Goal: Information Seeking & Learning: Learn about a topic

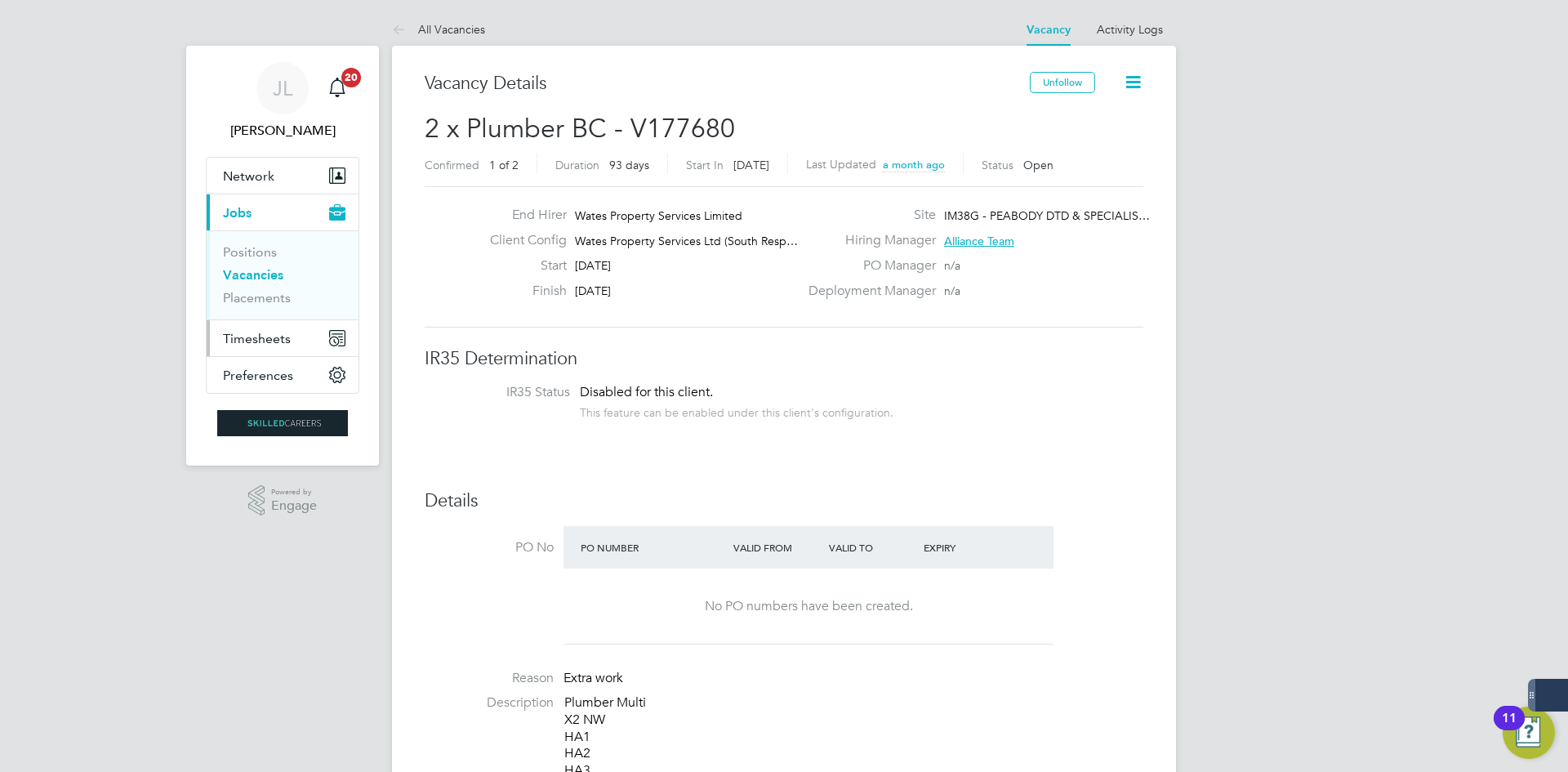
click at [264, 336] on span "Timesheets" at bounding box center [257, 338] width 68 height 15
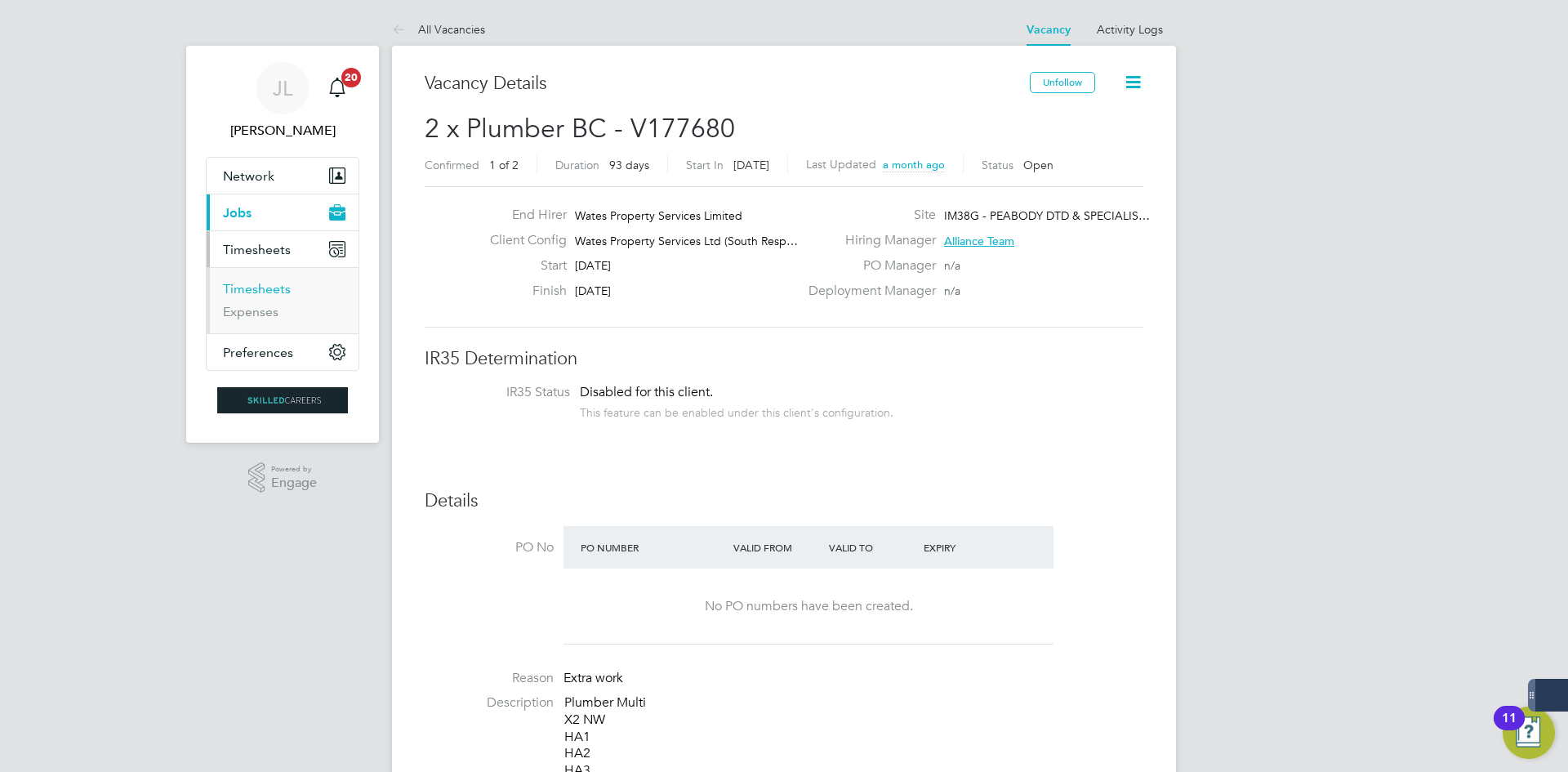
click at [275, 278] on ul "Timesheets Expenses" at bounding box center [283, 300] width 152 height 66
click at [284, 292] on link "Timesheets" at bounding box center [257, 288] width 68 height 15
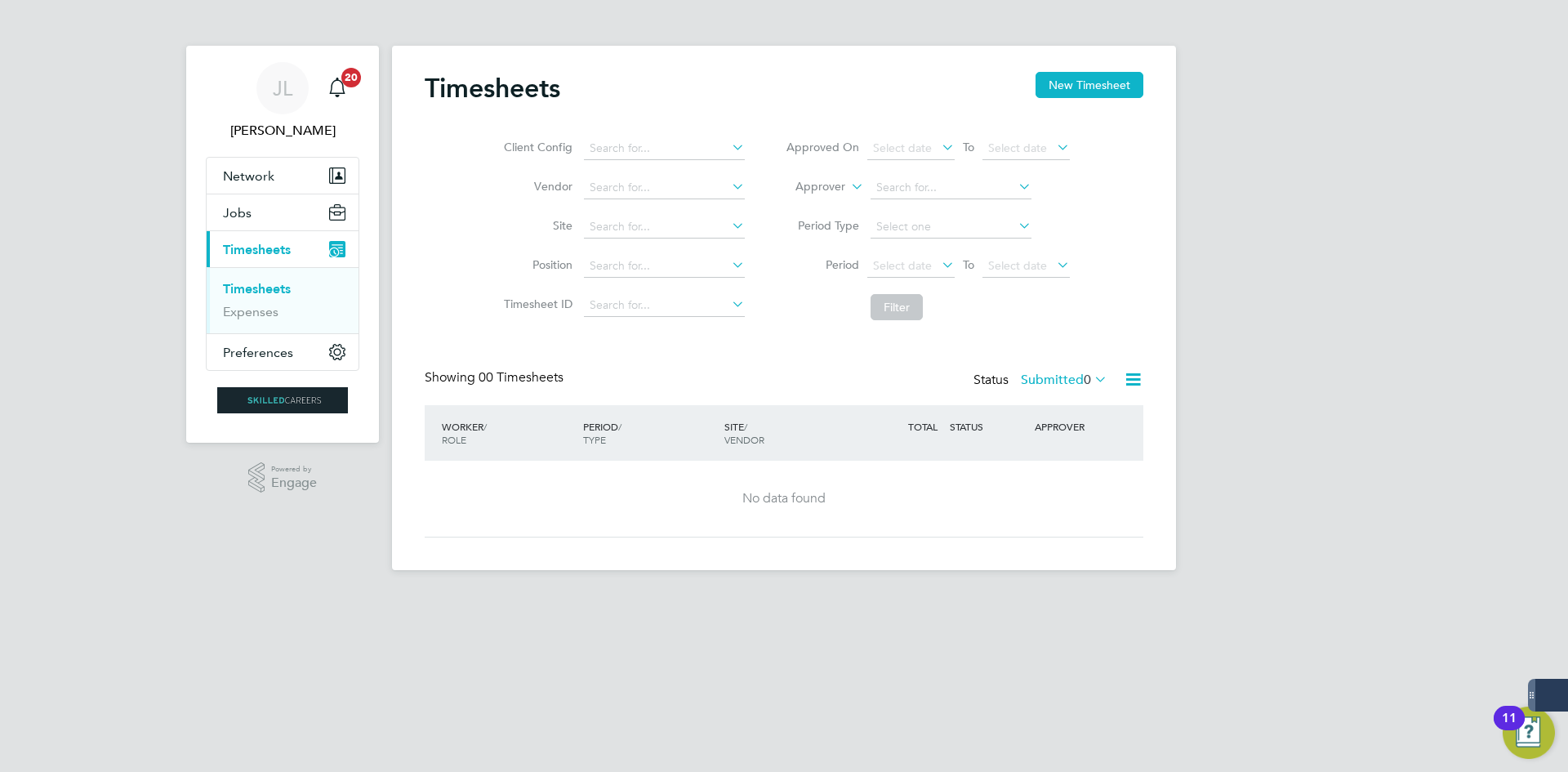
click at [1186, 577] on div "JL Joe Laws Notifications 20 Applications: Network Businesses Sites Workers Con…" at bounding box center [784, 298] width 1568 height 596
click at [279, 220] on button "Jobs" at bounding box center [283, 212] width 152 height 36
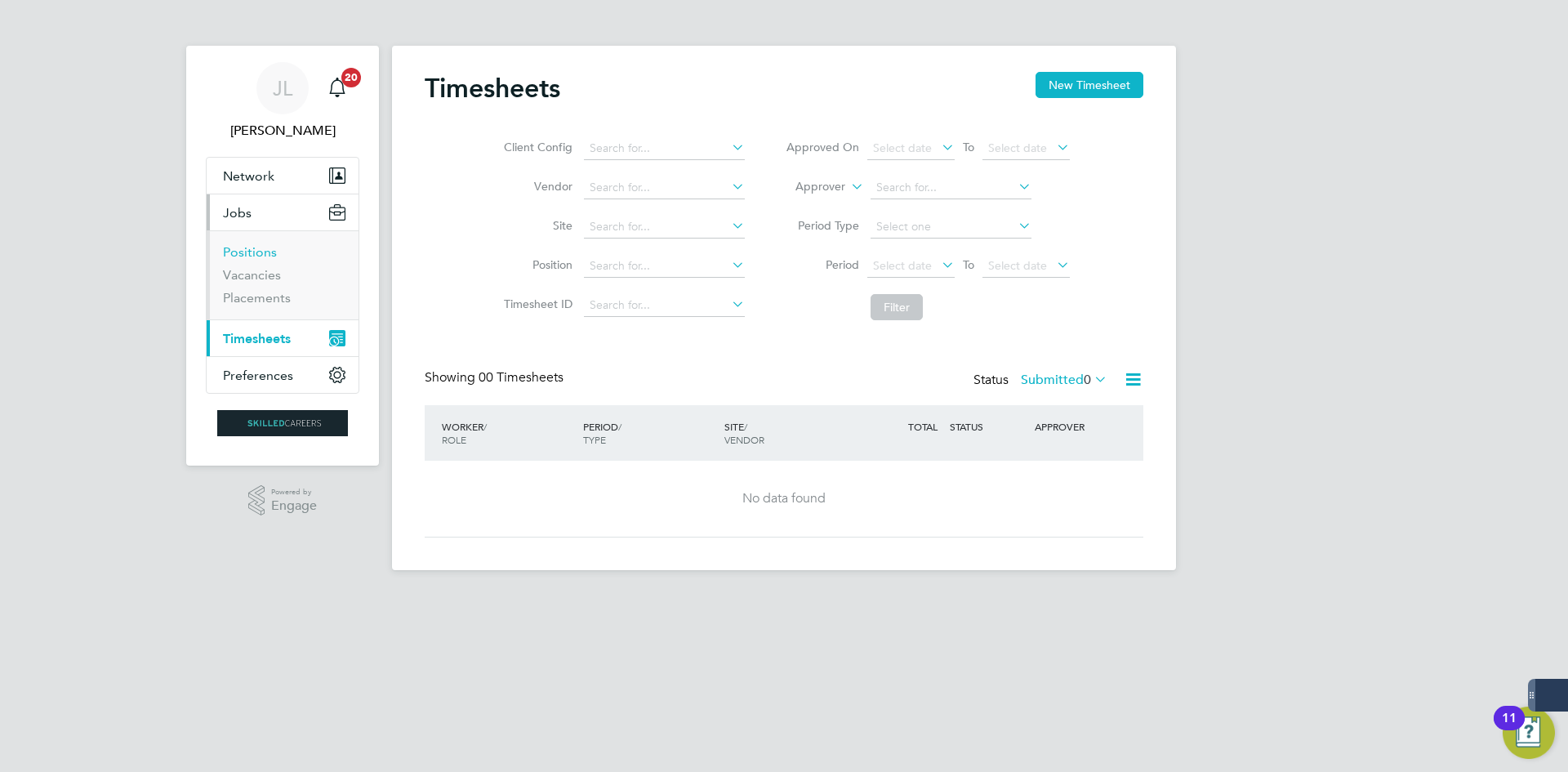
click at [264, 253] on link "Positions" at bounding box center [250, 252] width 54 height 15
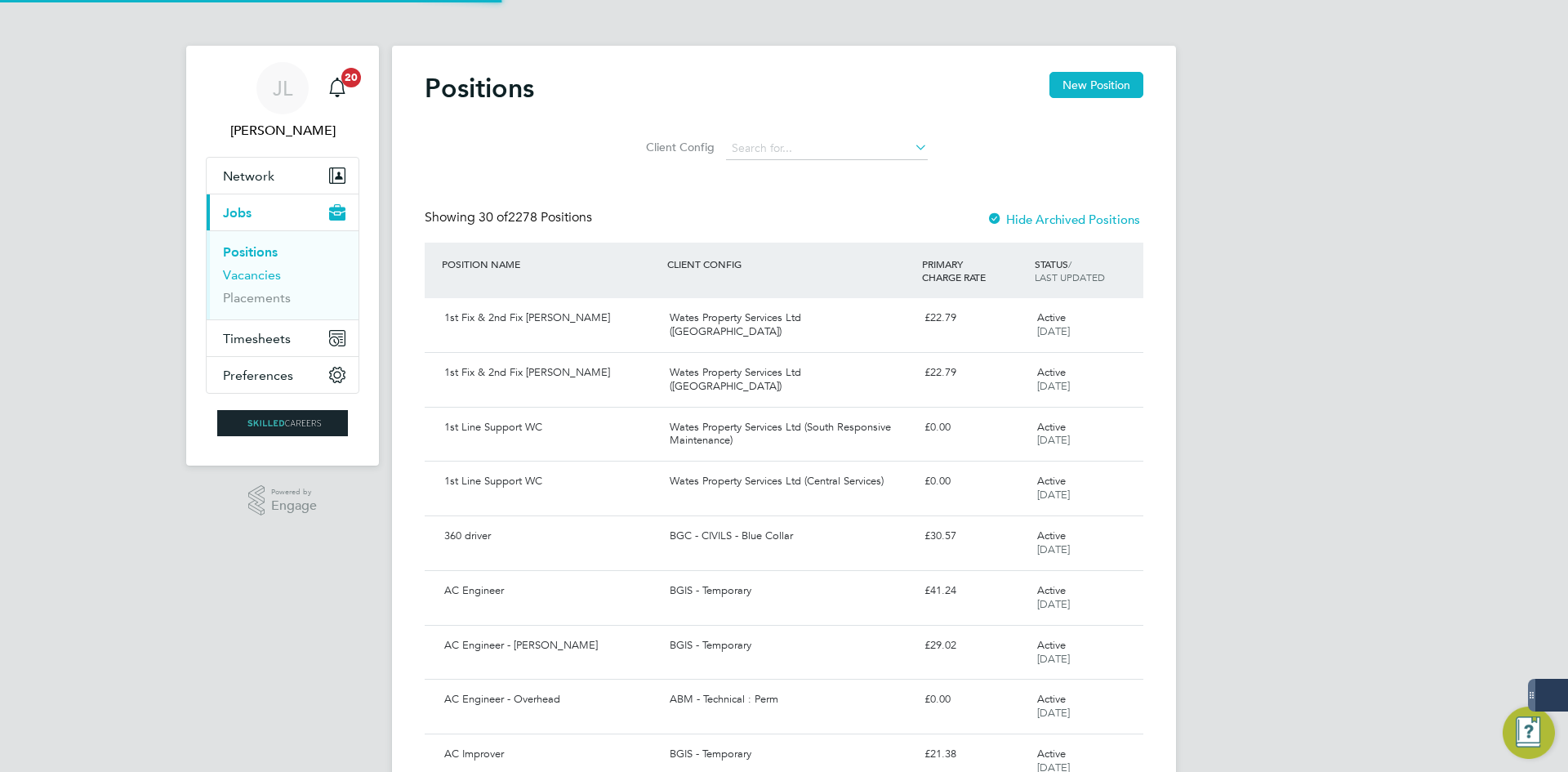
click at [266, 280] on link "Vacancies" at bounding box center [252, 274] width 58 height 15
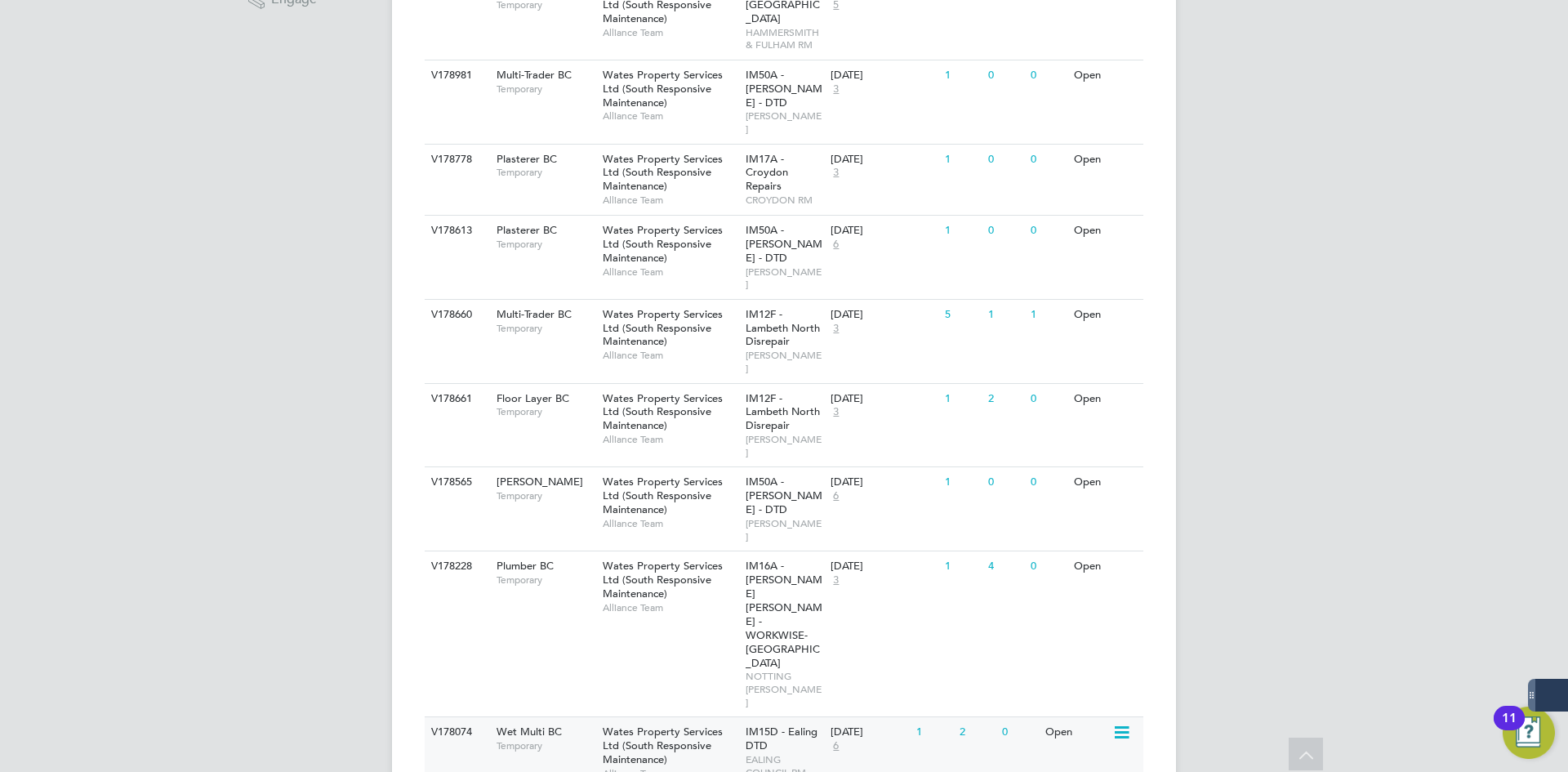
scroll to position [490, 0]
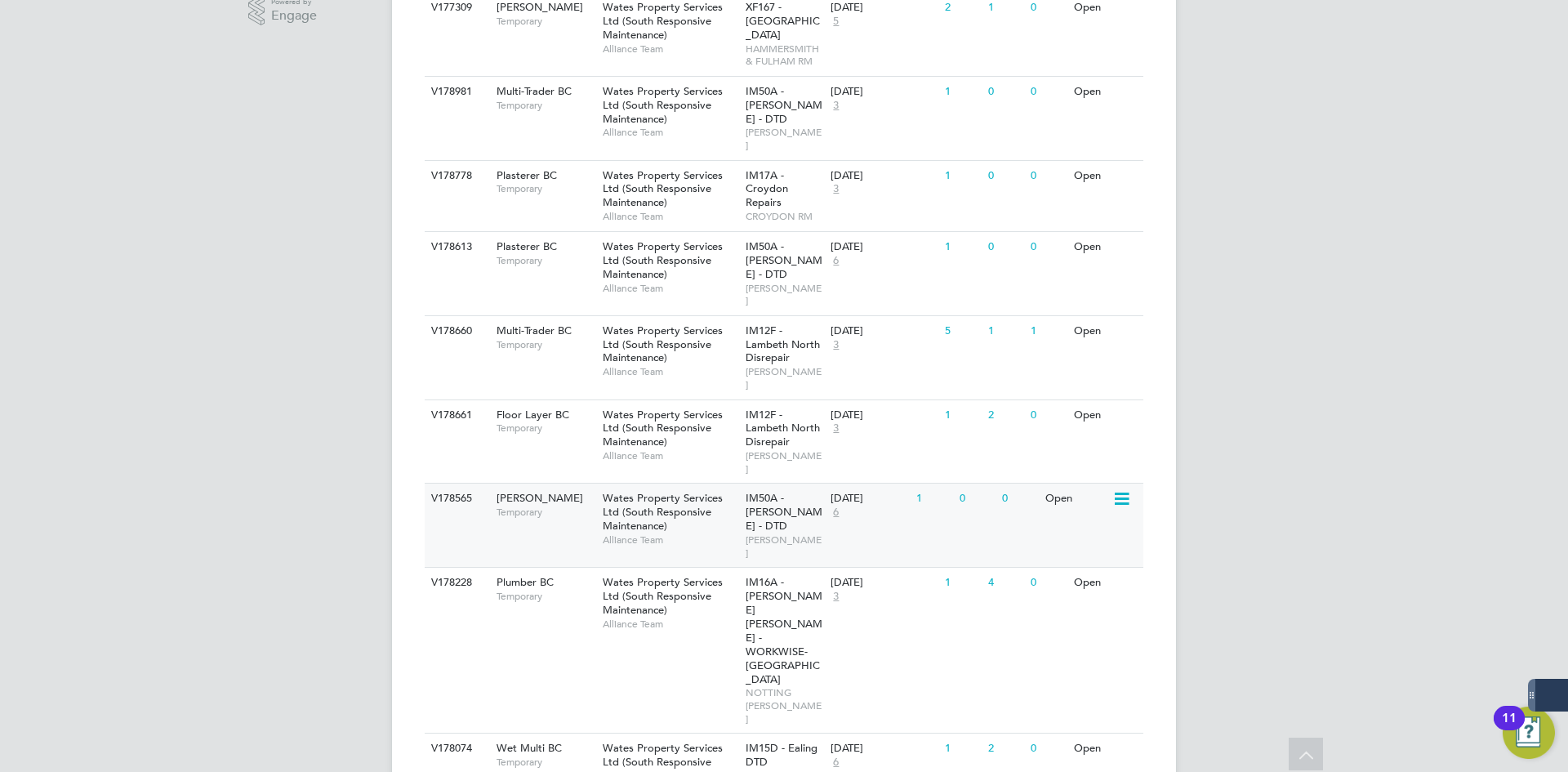
click at [761, 484] on div "IM50A - BRENT - DTD BRENT RM" at bounding box center [784, 525] width 86 height 83
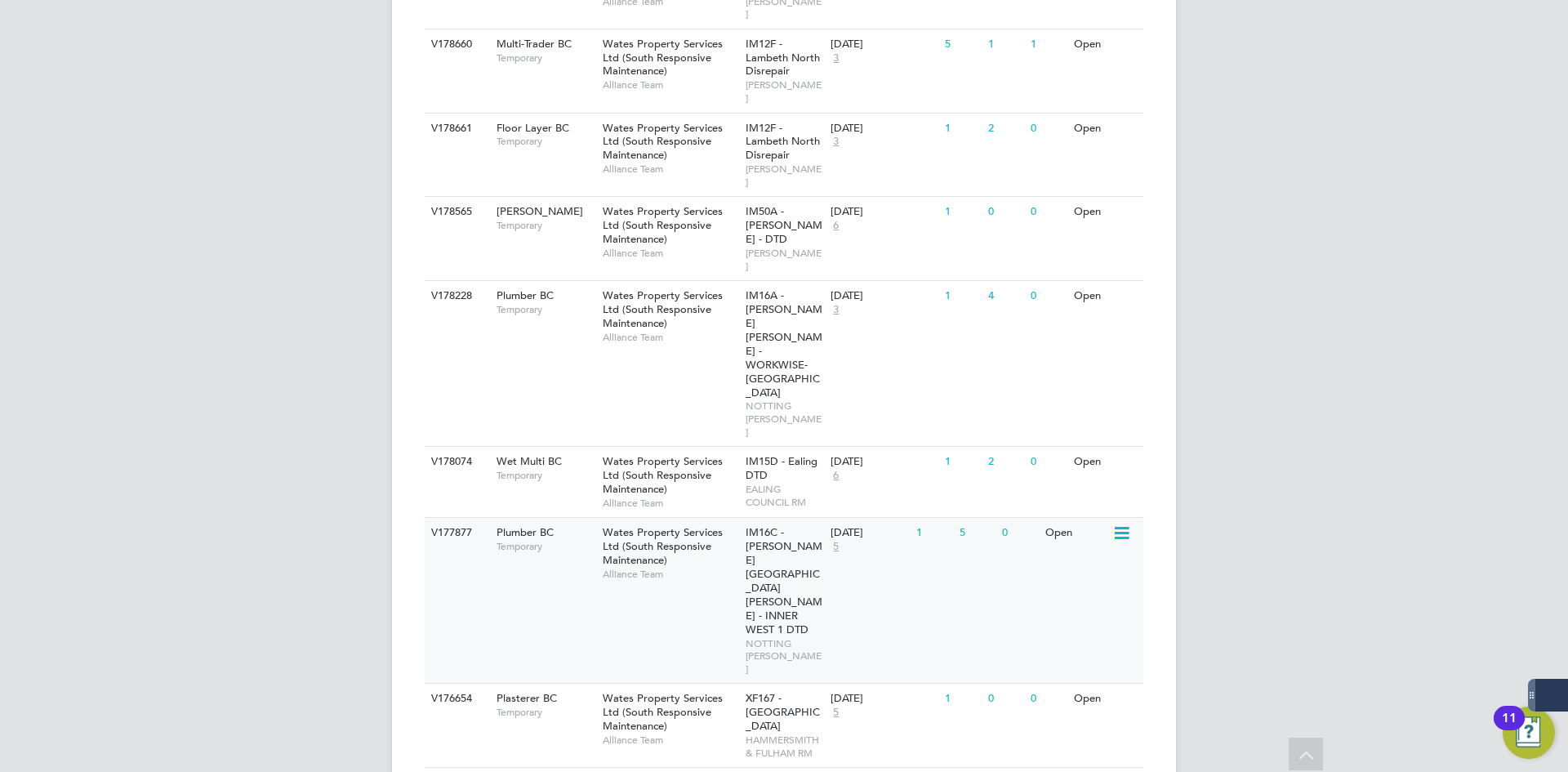
scroll to position [817, 0]
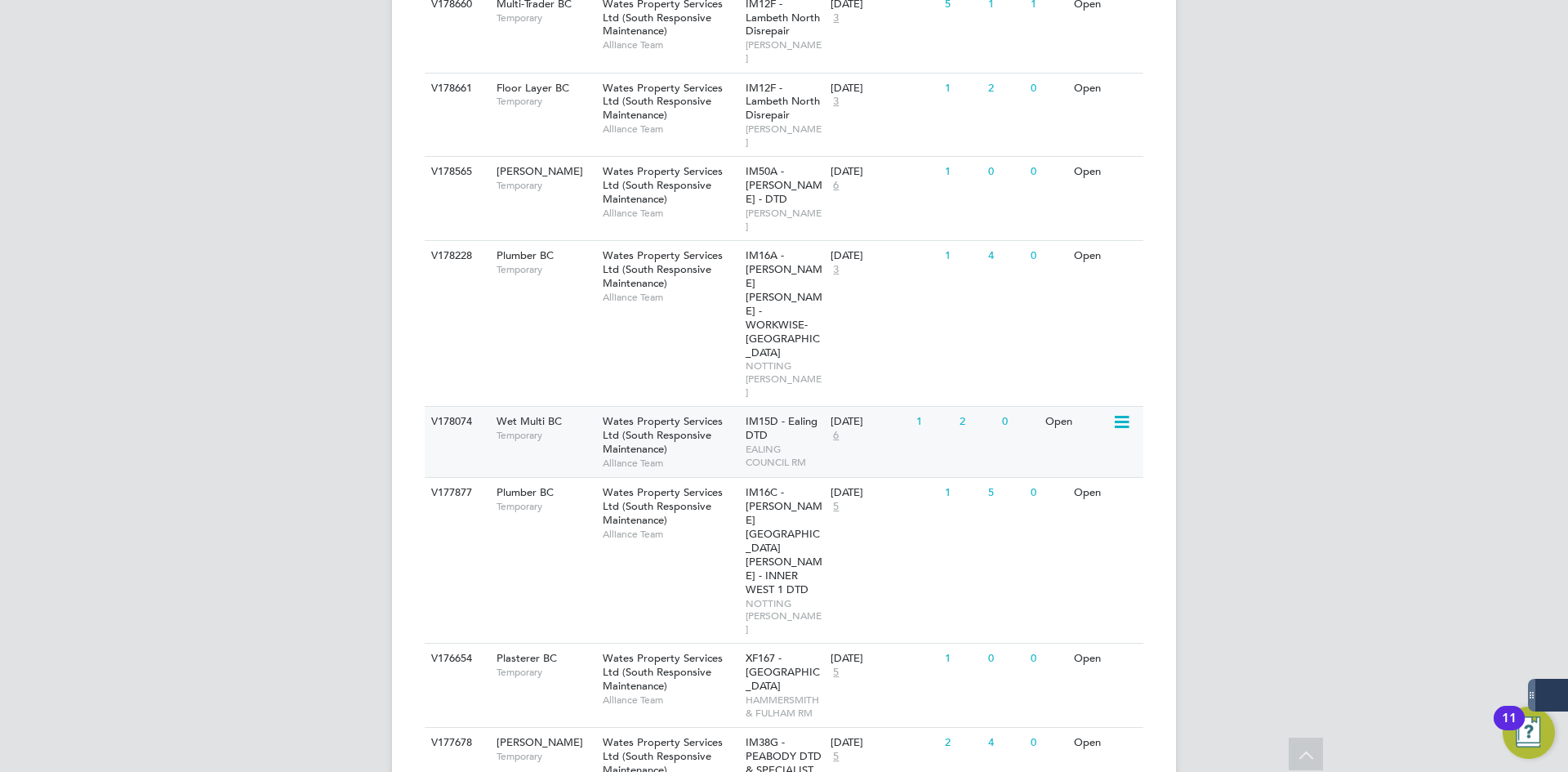
drag, startPoint x: 1042, startPoint y: 349, endPoint x: 804, endPoint y: 295, distance: 244.0
click at [797, 285] on div "ID Position / Type Client Config / Manager Site / Site Group Start / Vendors Re…" at bounding box center [784, 341] width 718 height 1594
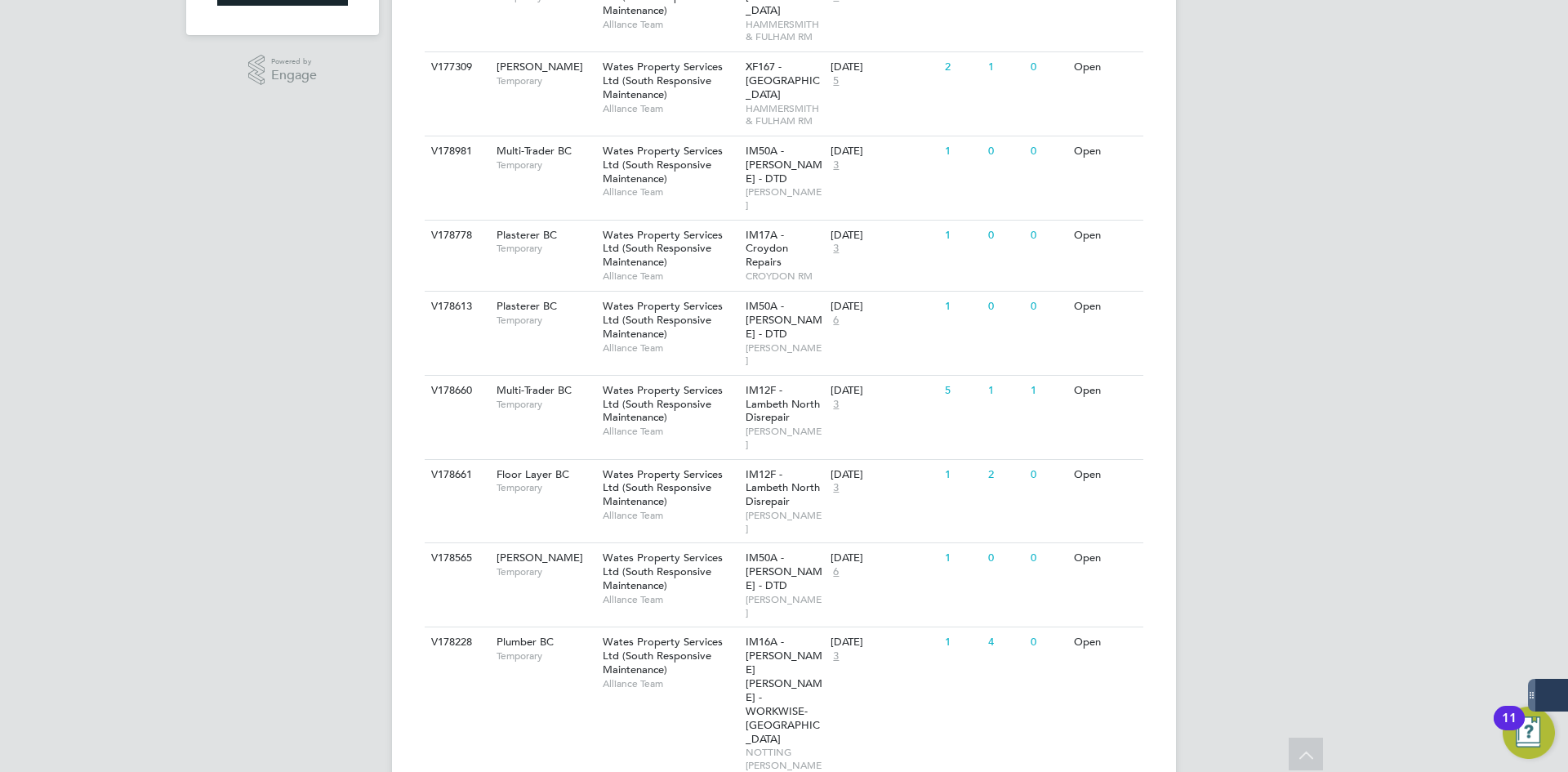
scroll to position [349, 0]
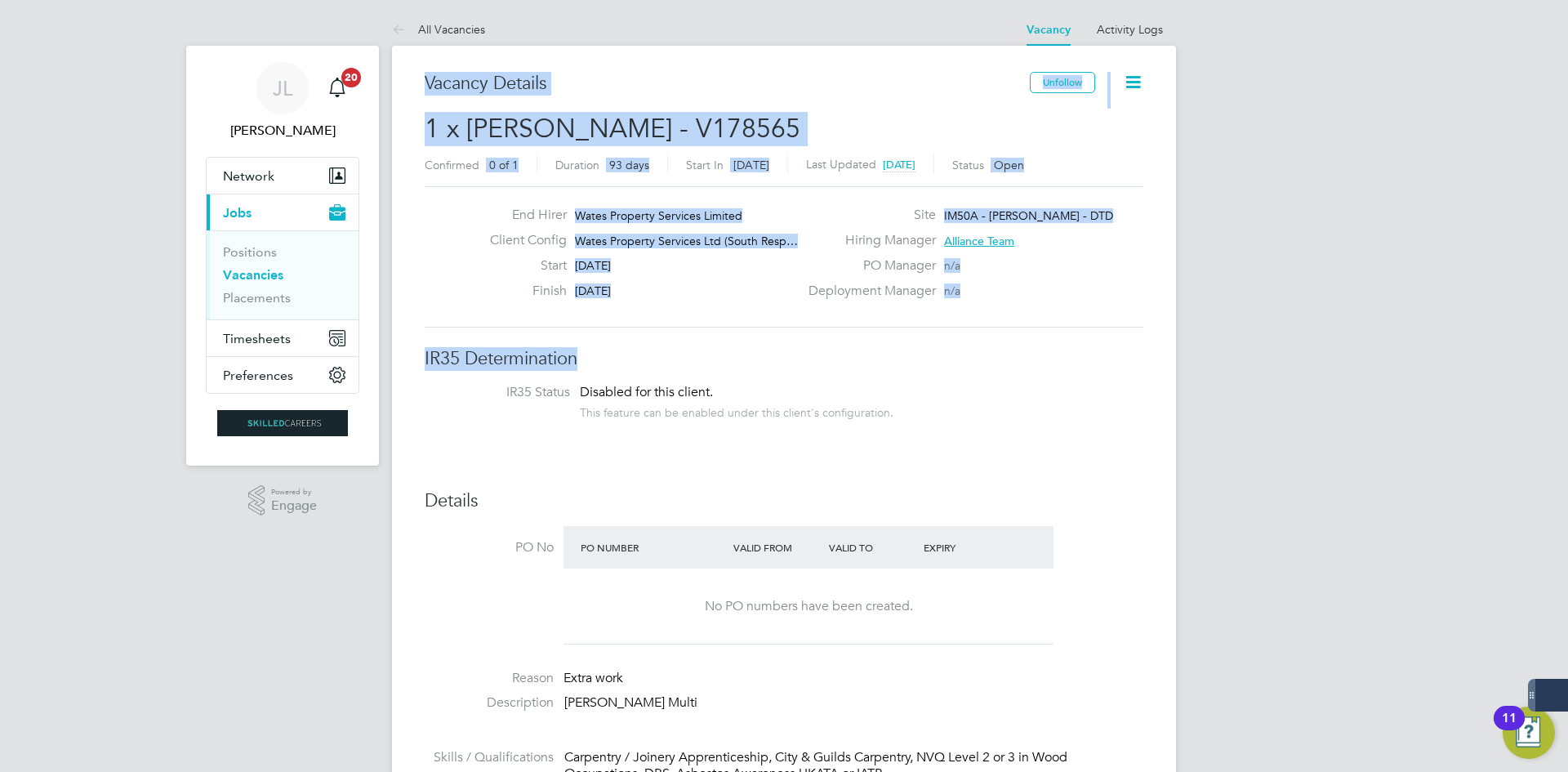
drag, startPoint x: 1069, startPoint y: 299, endPoint x: 285, endPoint y: 27, distance: 829.8
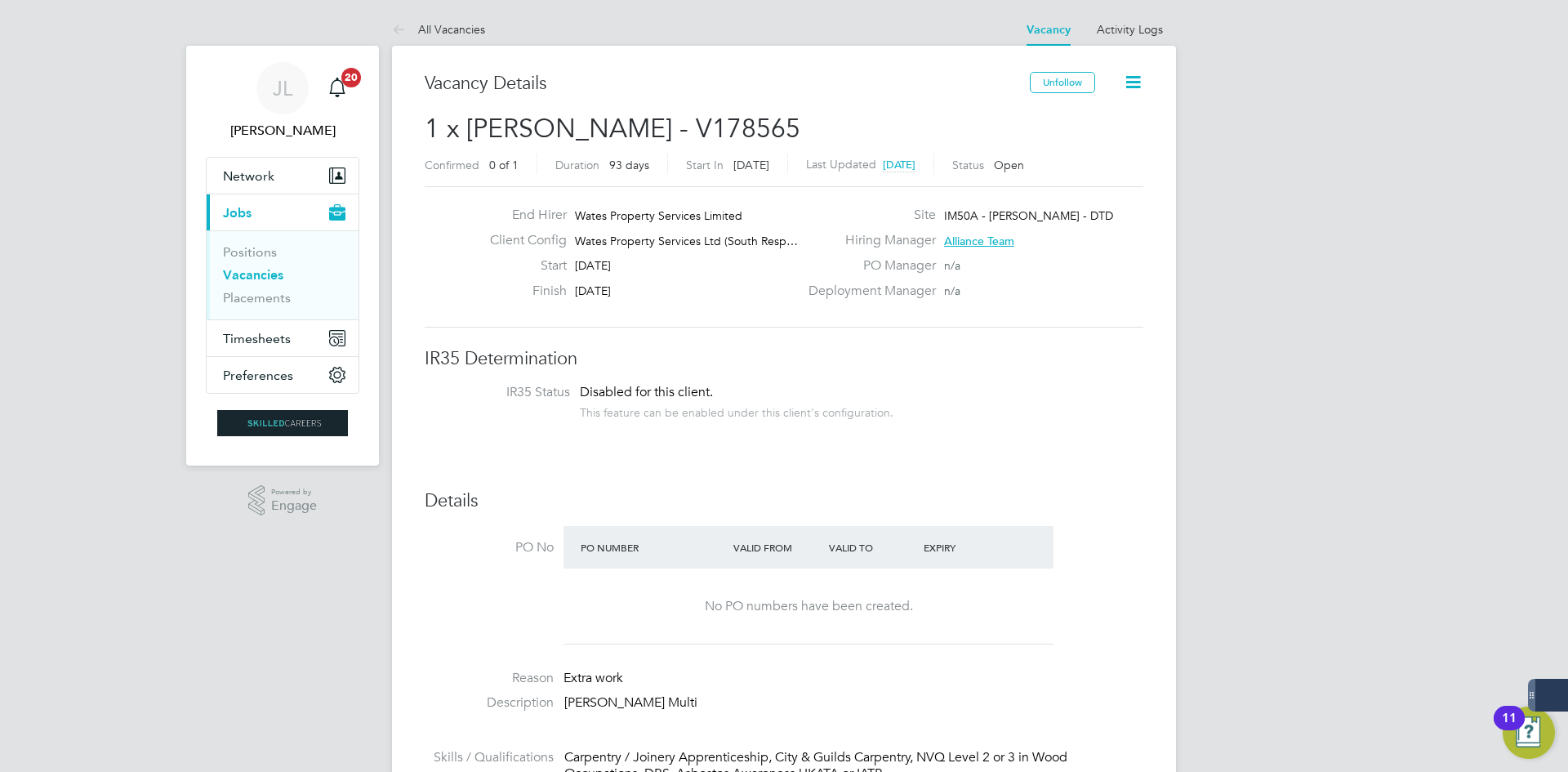
click at [1051, 540] on div at bounding box center [1033, 541] width 38 height 16
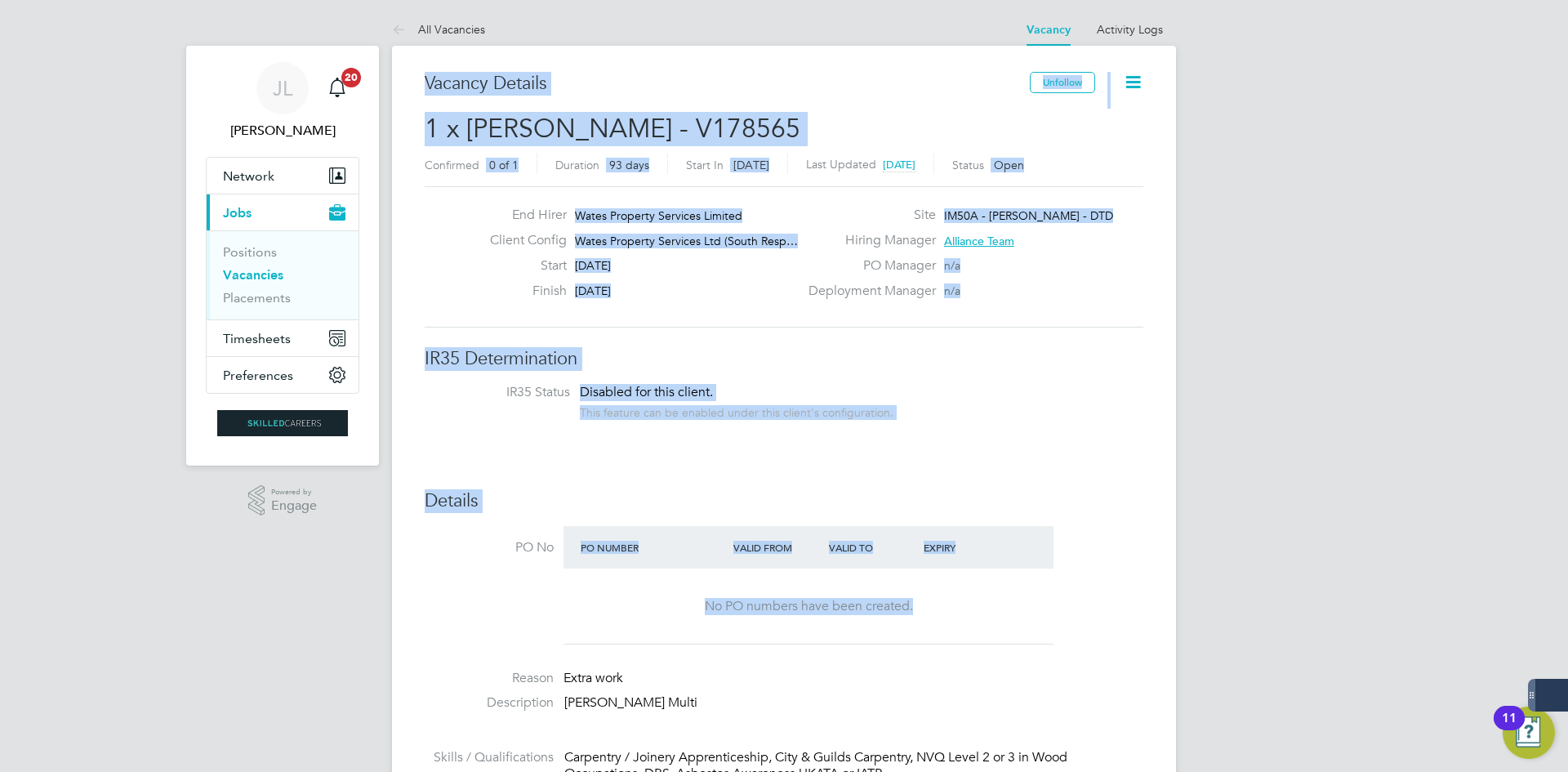
drag, startPoint x: 1150, startPoint y: 610, endPoint x: 397, endPoint y: 82, distance: 919.7
click at [665, 82] on h3 "Vacancy Details" at bounding box center [727, 84] width 605 height 24
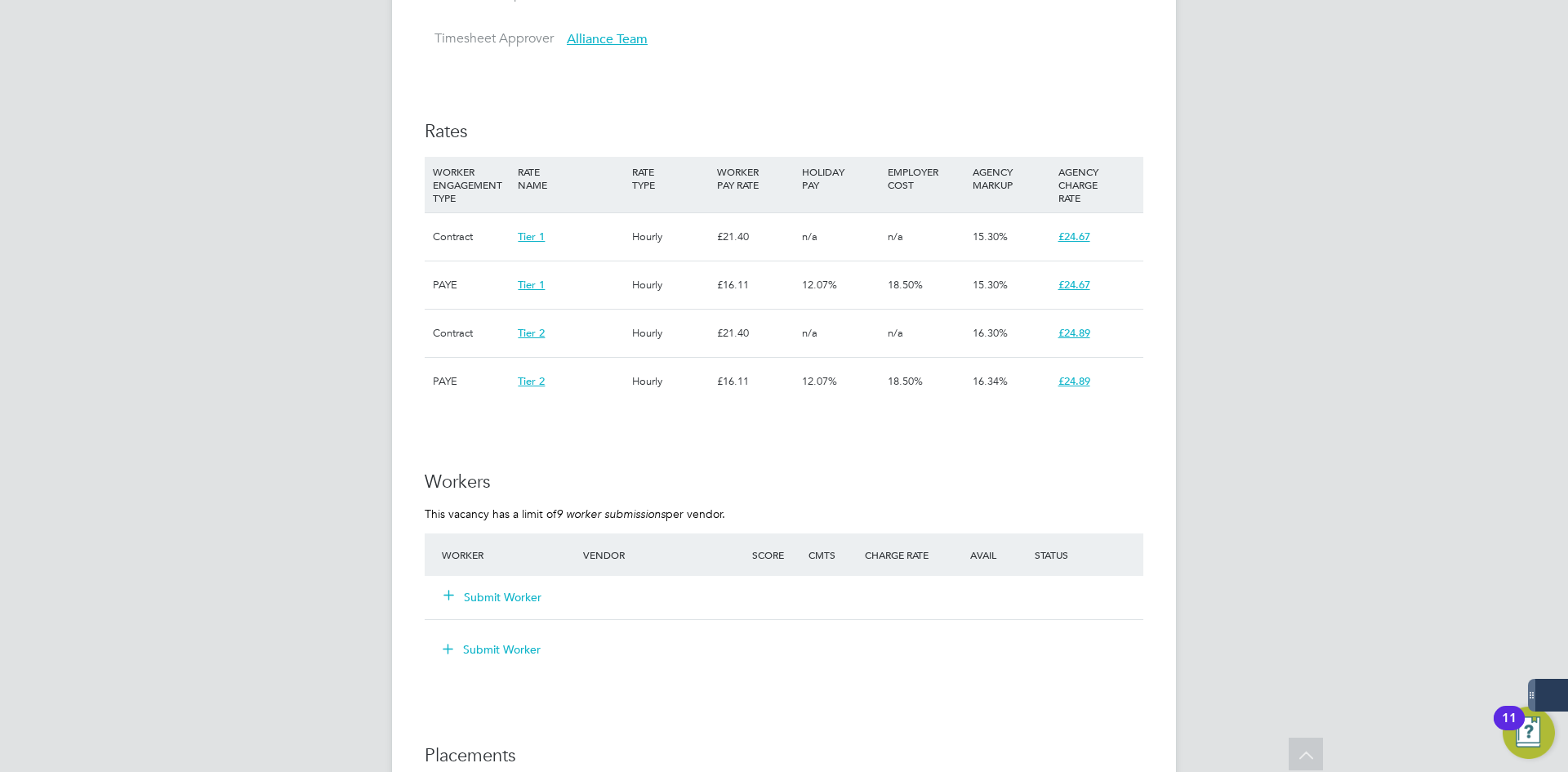
scroll to position [503, 0]
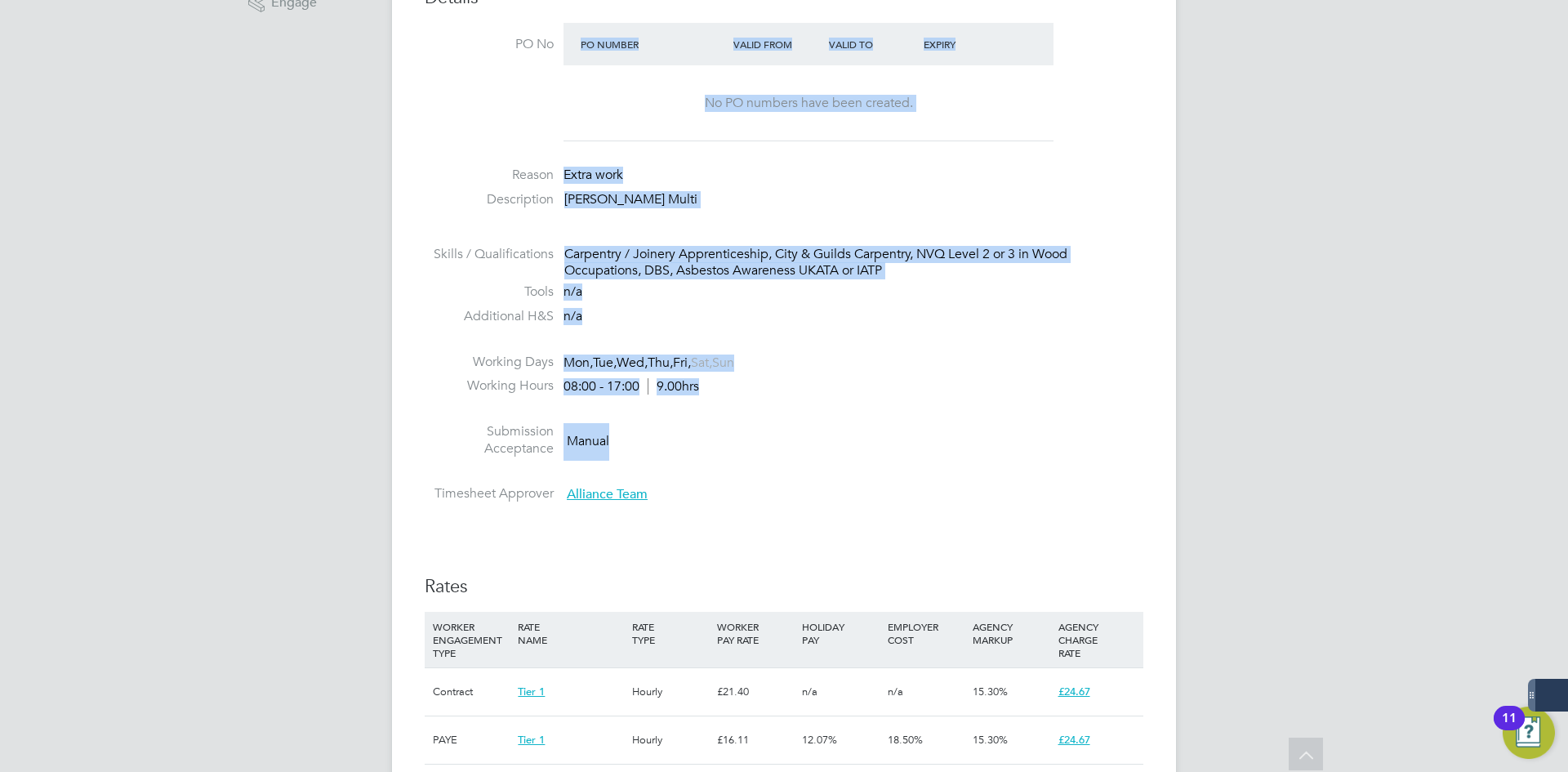
drag, startPoint x: 957, startPoint y: 472, endPoint x: 560, endPoint y: 95, distance: 547.5
click at [391, 129] on div "[PERSON_NAME] Notifications 20 Applications: Network Businesses Sites Workers C…" at bounding box center [784, 648] width 1568 height 2303
click at [890, 268] on div "Carpentry / Joinery Apprenticeship, City & Guilds Carpentry, NVQ Level 2 or 3 i…" at bounding box center [853, 262] width 579 height 34
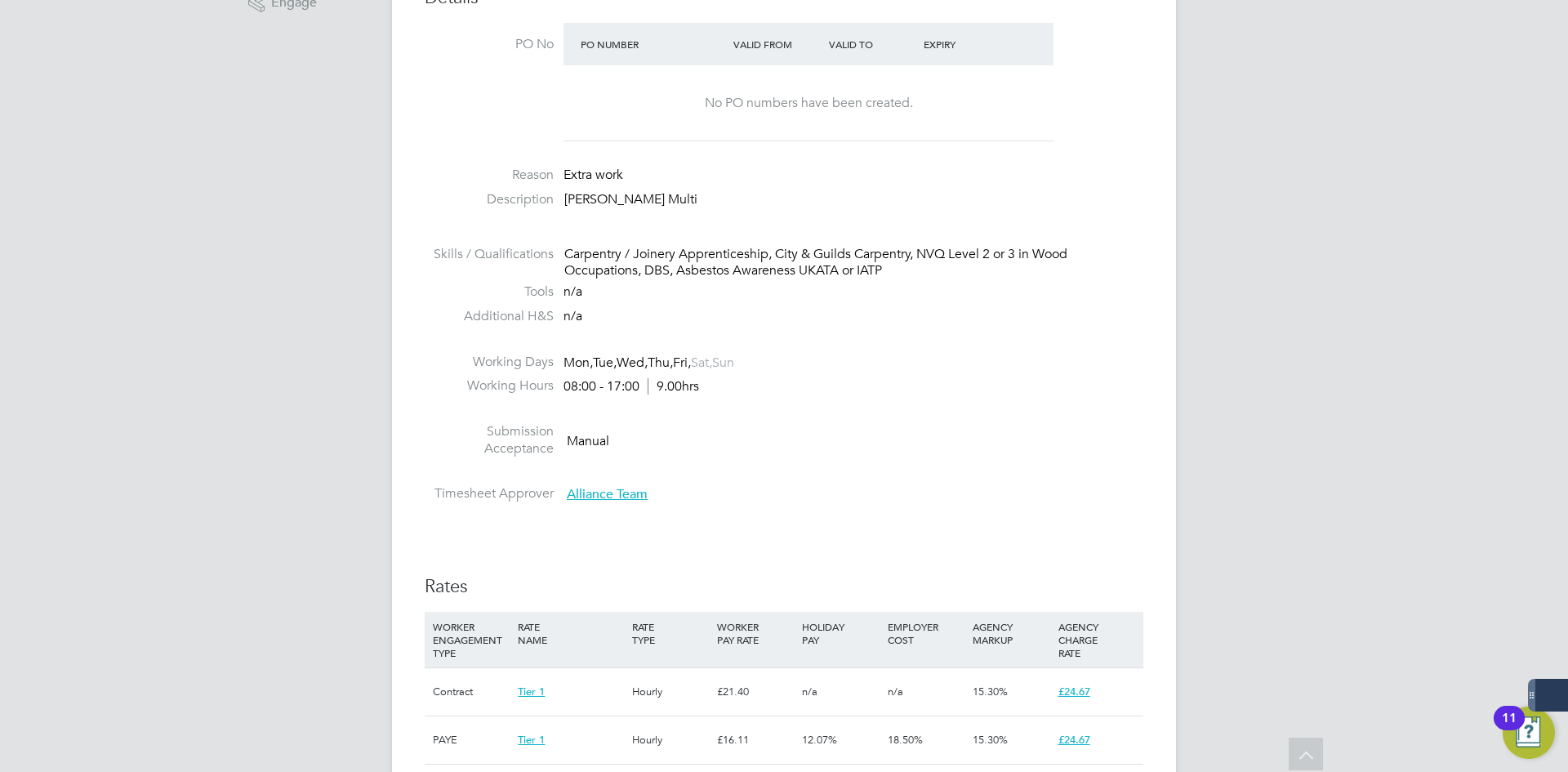
click at [890, 268] on div "Carpentry / Joinery Apprenticeship, City & Guilds Carpentry, NVQ Level 2 or 3 i…" at bounding box center [853, 262] width 579 height 34
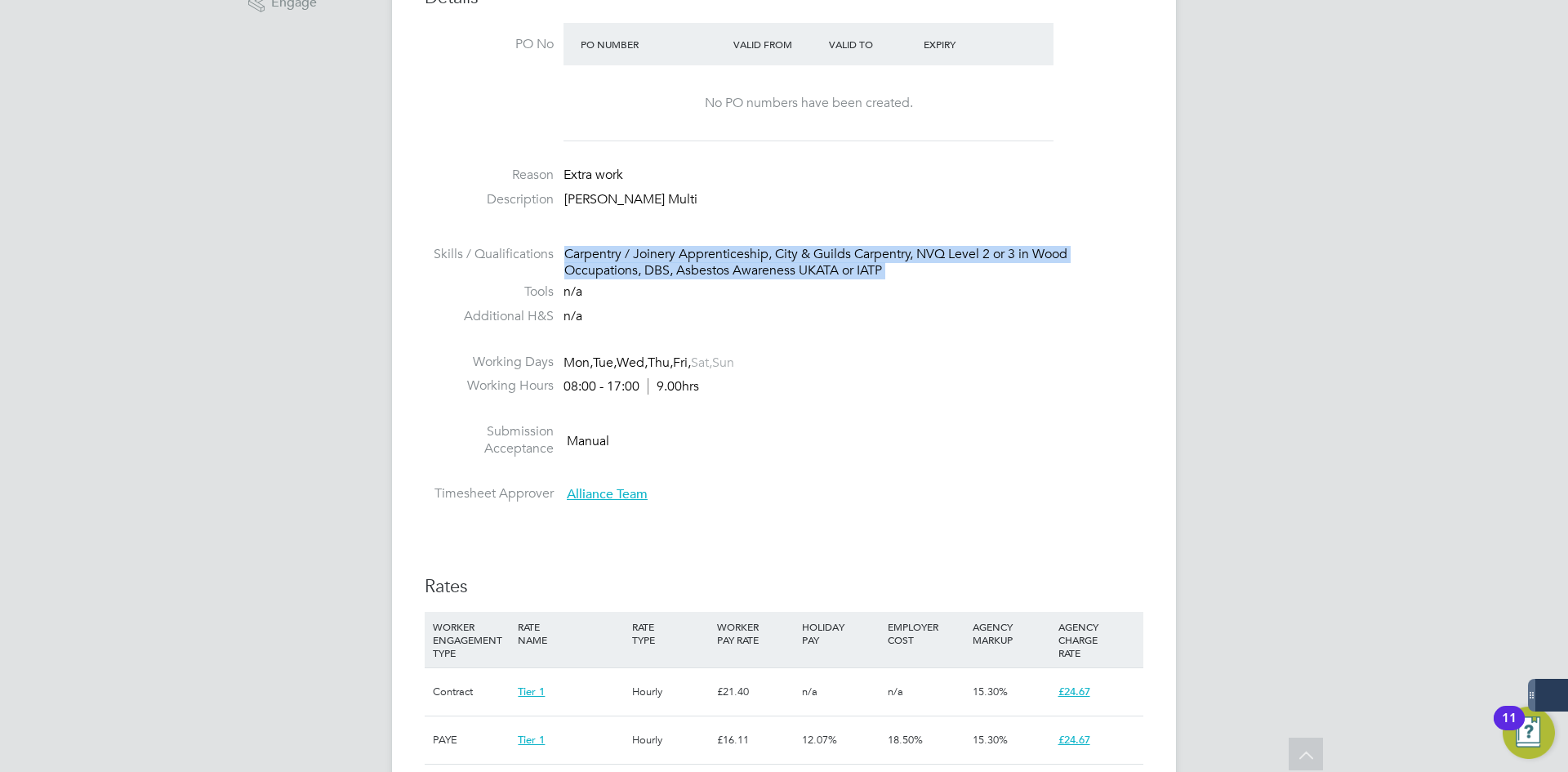
click at [890, 268] on div "Carpentry / Joinery Apprenticeship, City & Guilds Carpentry, NVQ Level 2 or 3 i…" at bounding box center [853, 262] width 579 height 34
click at [899, 265] on div "Carpentry / Joinery Apprenticeship, City & Guilds Carpentry, NVQ Level 2 or 3 i…" at bounding box center [853, 262] width 579 height 34
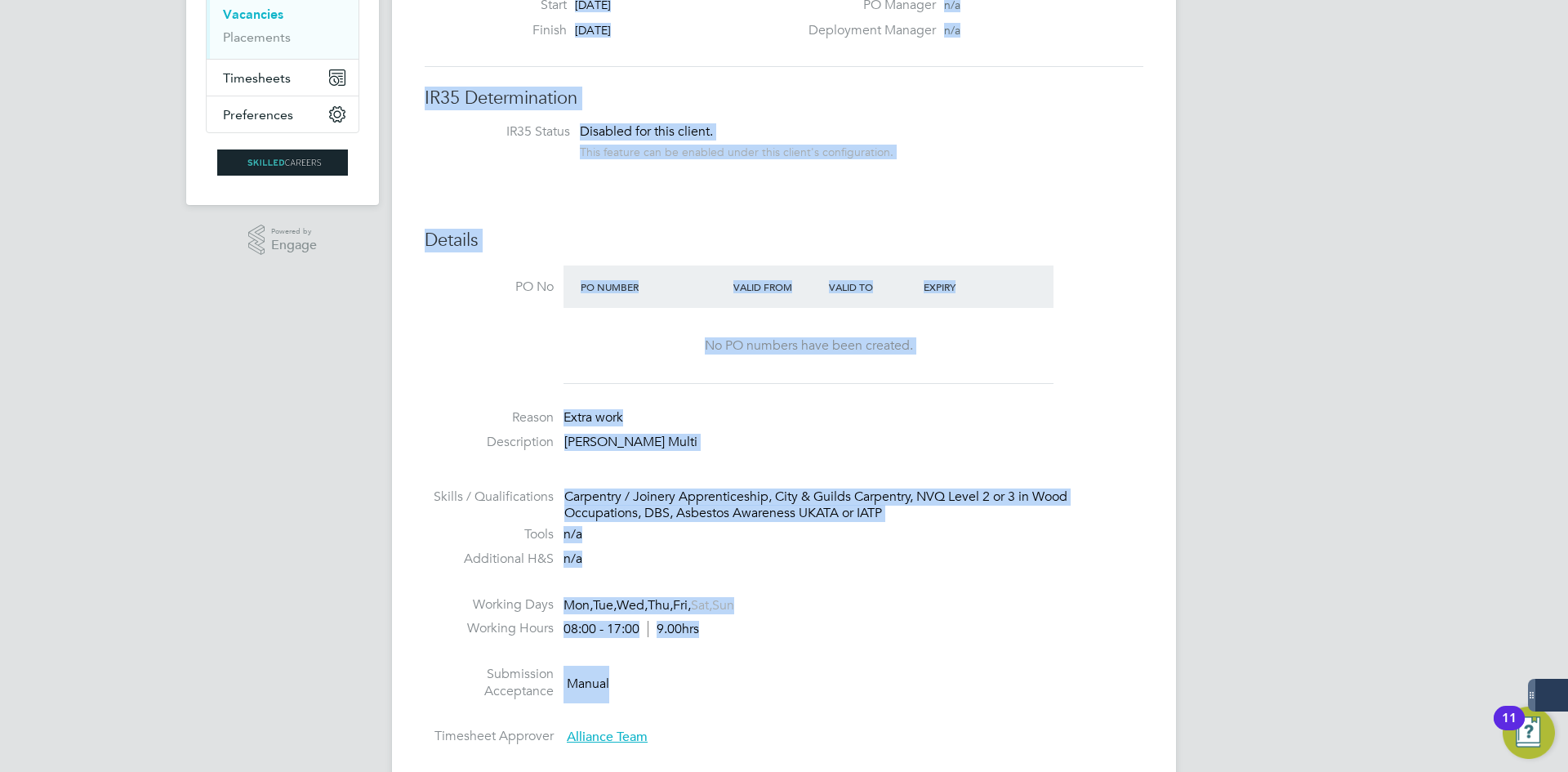
scroll to position [409, 0]
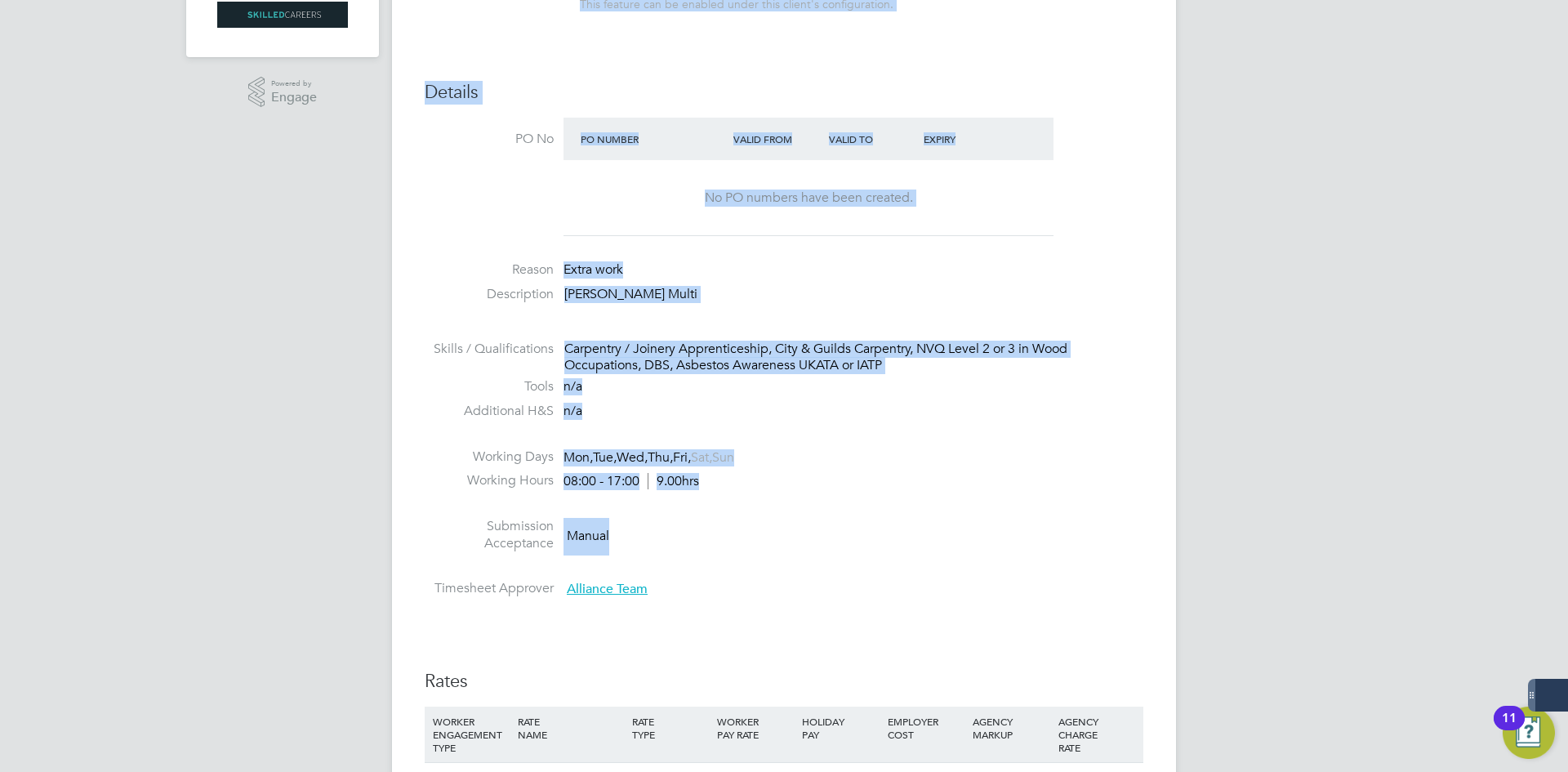
drag, startPoint x: 965, startPoint y: 370, endPoint x: 707, endPoint y: 397, distance: 259.4
click at [706, 400] on ul "PO No PO Number Valid From Valid To Expiry No PO numbers have been created. Rea…" at bounding box center [784, 361] width 718 height 487
click at [704, 482] on li "Working Hours 08:00 - 17:00 9.00hrs" at bounding box center [784, 484] width 718 height 24
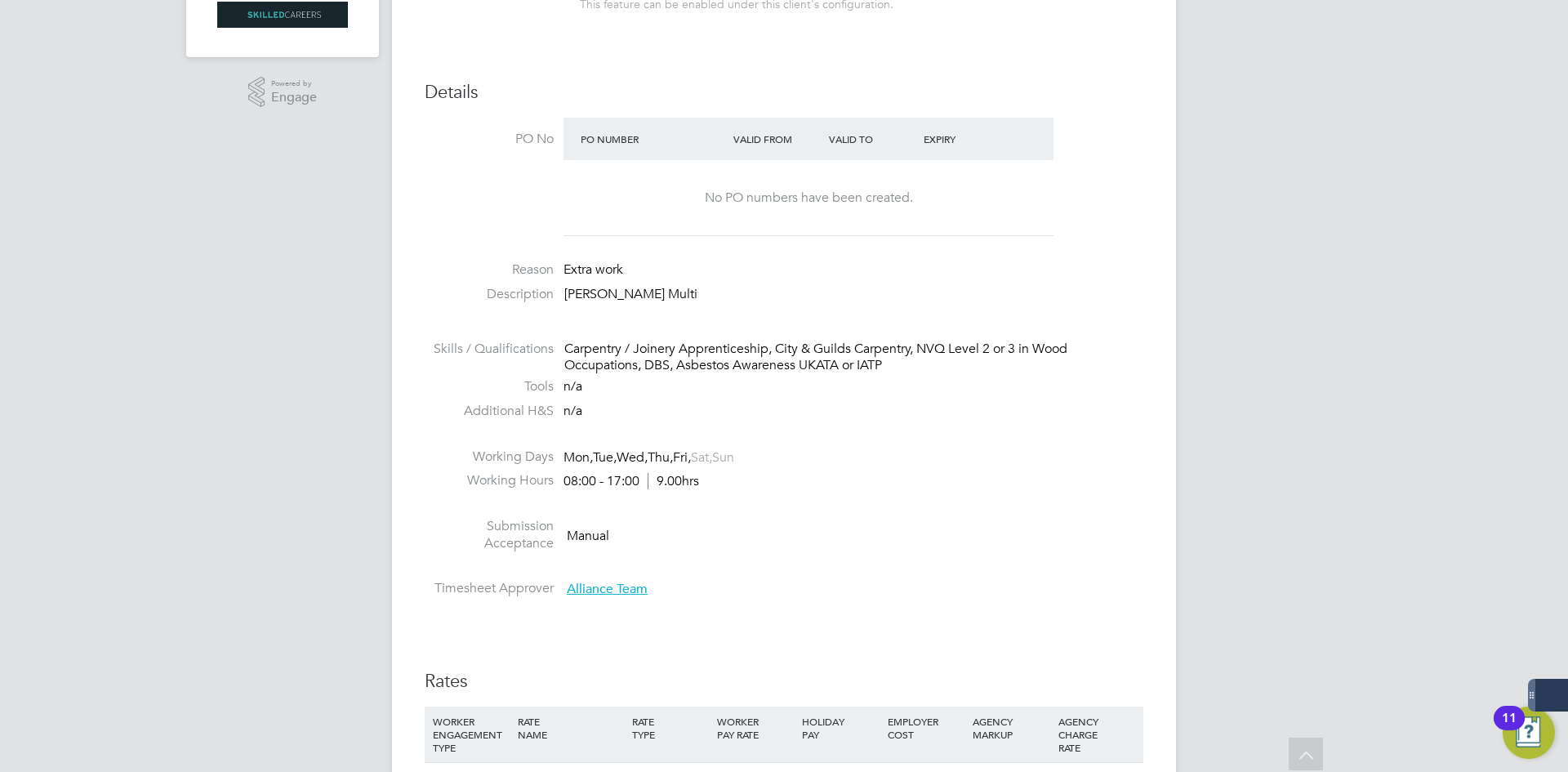
drag, startPoint x: 715, startPoint y: 482, endPoint x: 770, endPoint y: 511, distance: 62.2
click at [759, 510] on ul "PO No PO Number Valid From Valid To Expiry No PO numbers have been created. Rea…" at bounding box center [784, 361] width 718 height 487
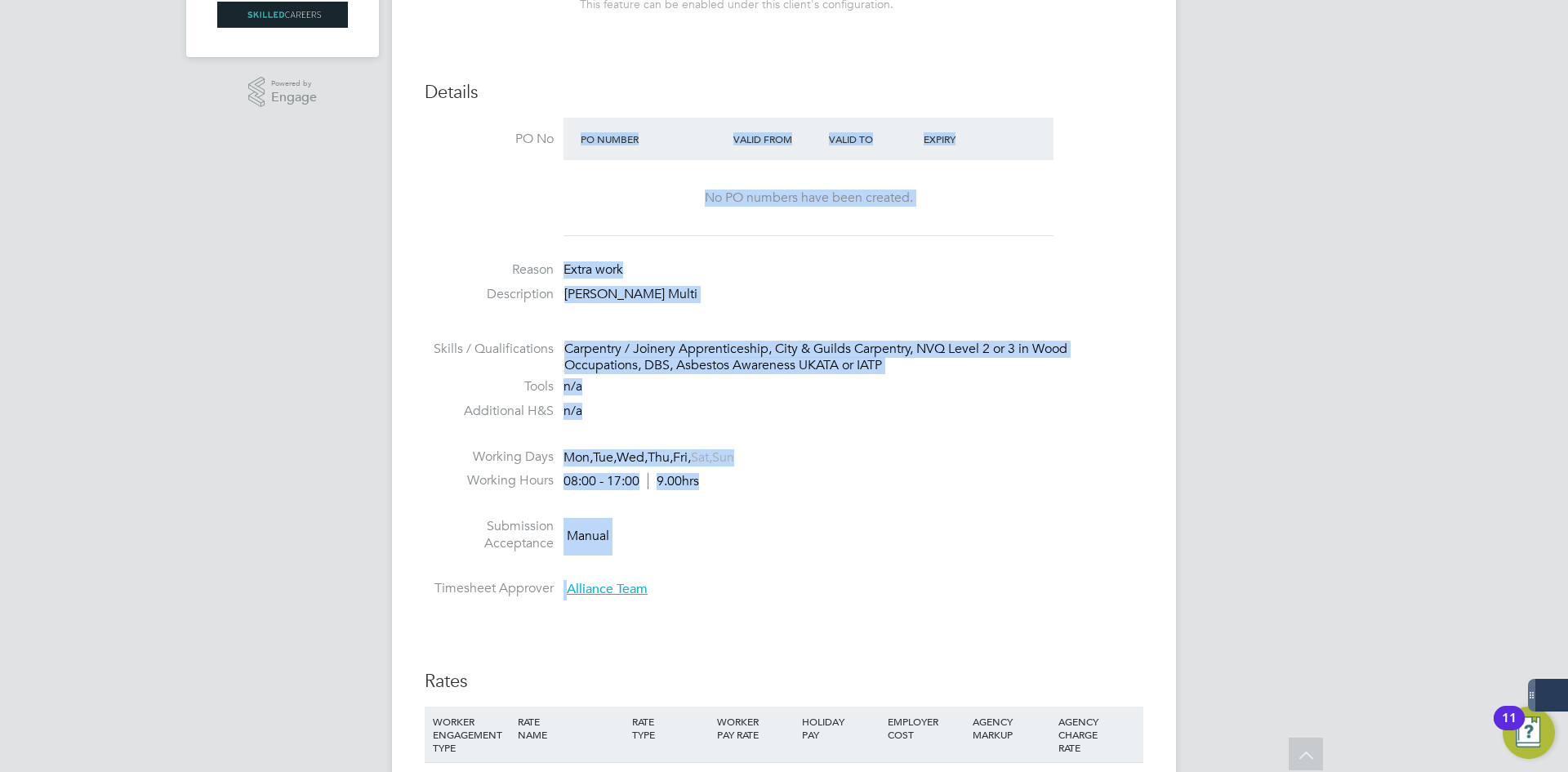
drag, startPoint x: 734, startPoint y: 595, endPoint x: 386, endPoint y: 145, distance: 568.9
click at [386, 145] on div "[PERSON_NAME] Notifications 20 Applications: Network Businesses Sites Workers C…" at bounding box center [784, 743] width 1568 height 2303
click at [672, 330] on li at bounding box center [784, 330] width 718 height 21
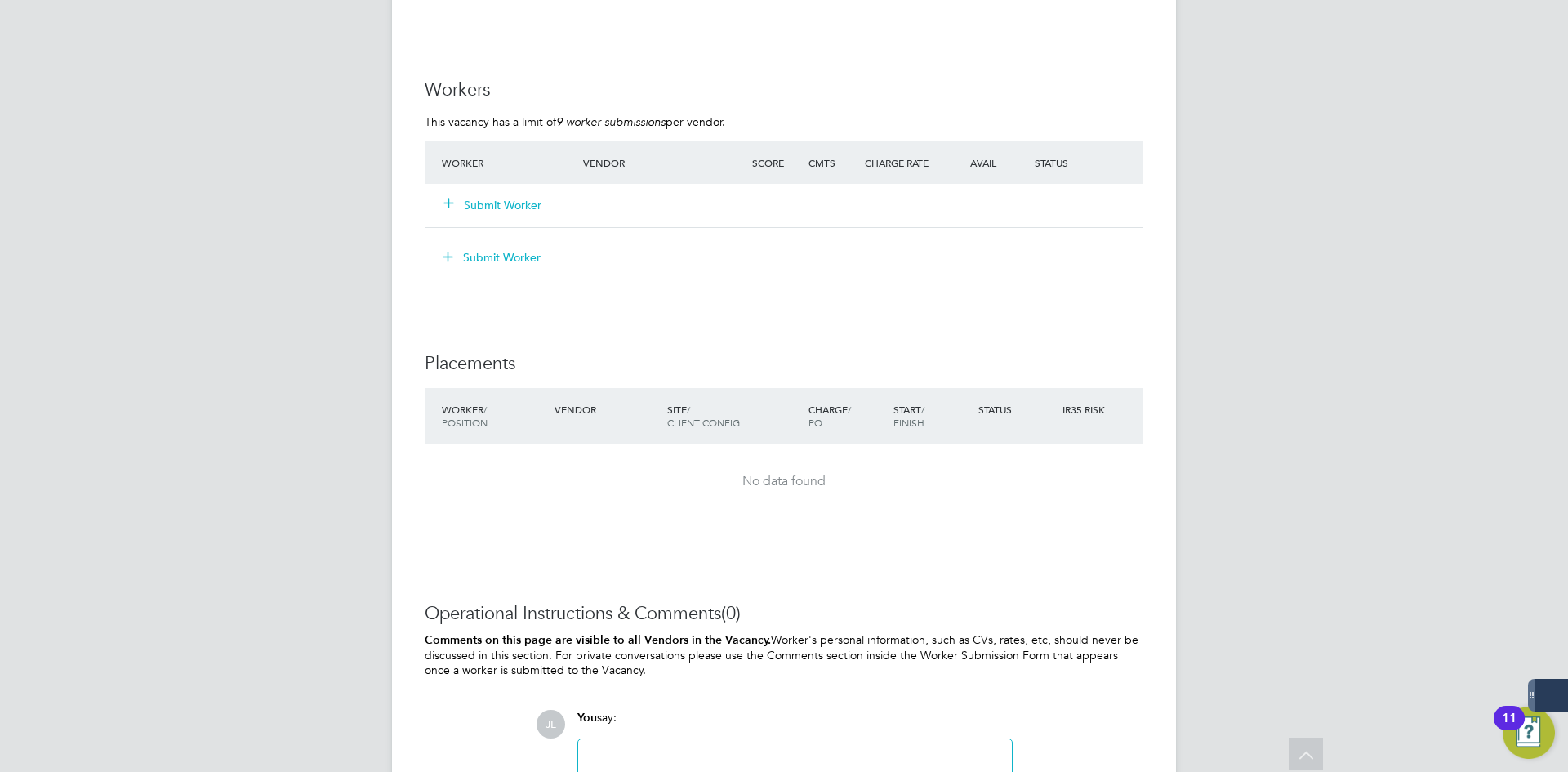
scroll to position [1531, 0]
